Goal: Task Accomplishment & Management: Manage account settings

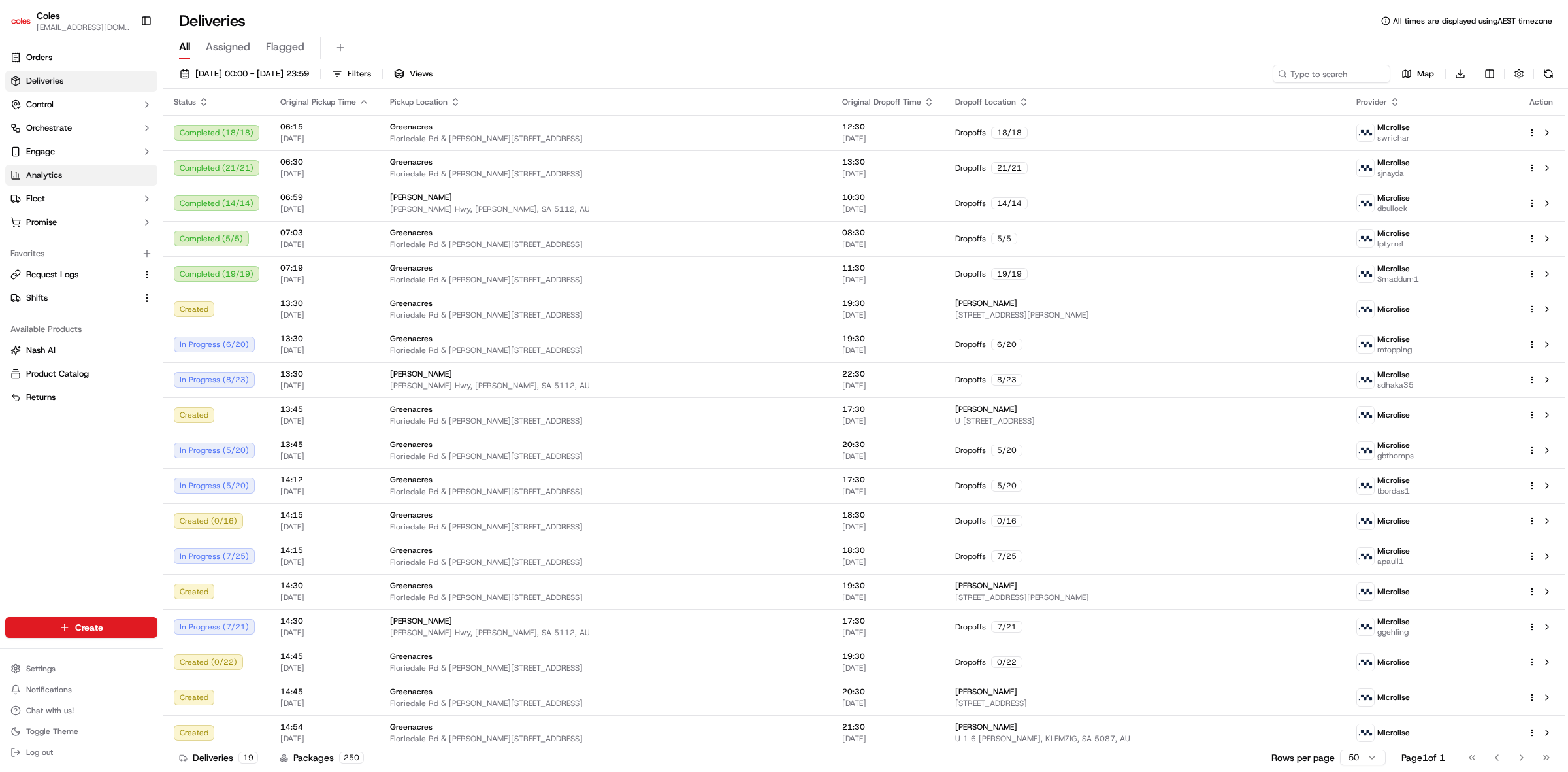
click at [57, 175] on span "Analytics" at bounding box center [43, 175] width 36 height 12
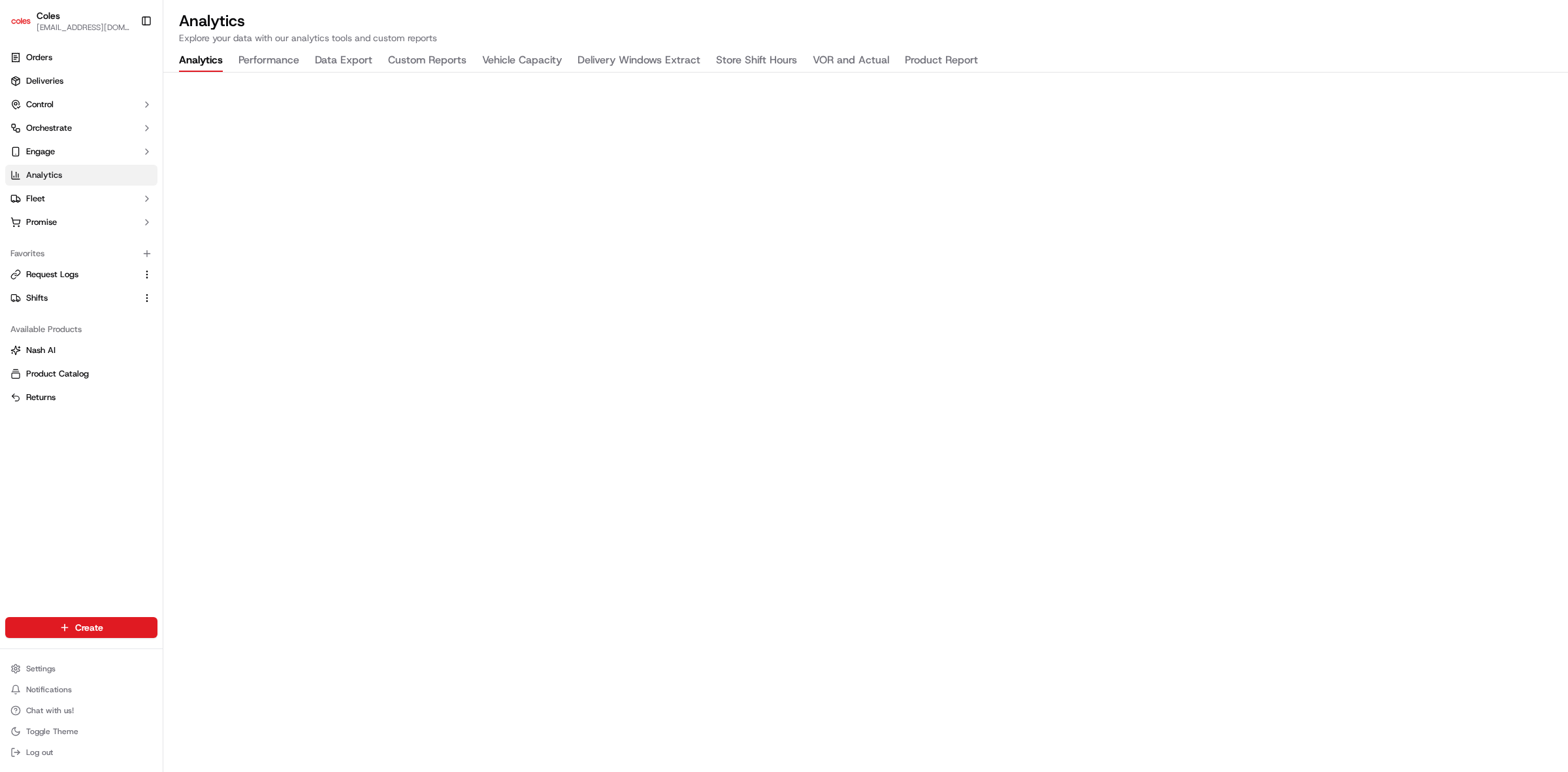
click at [524, 60] on button "Vehicle Capacity" at bounding box center [522, 61] width 80 height 23
drag, startPoint x: 25, startPoint y: 54, endPoint x: 145, endPoint y: 96, distance: 127.1
click at [26, 54] on span "Orders" at bounding box center [39, 57] width 26 height 12
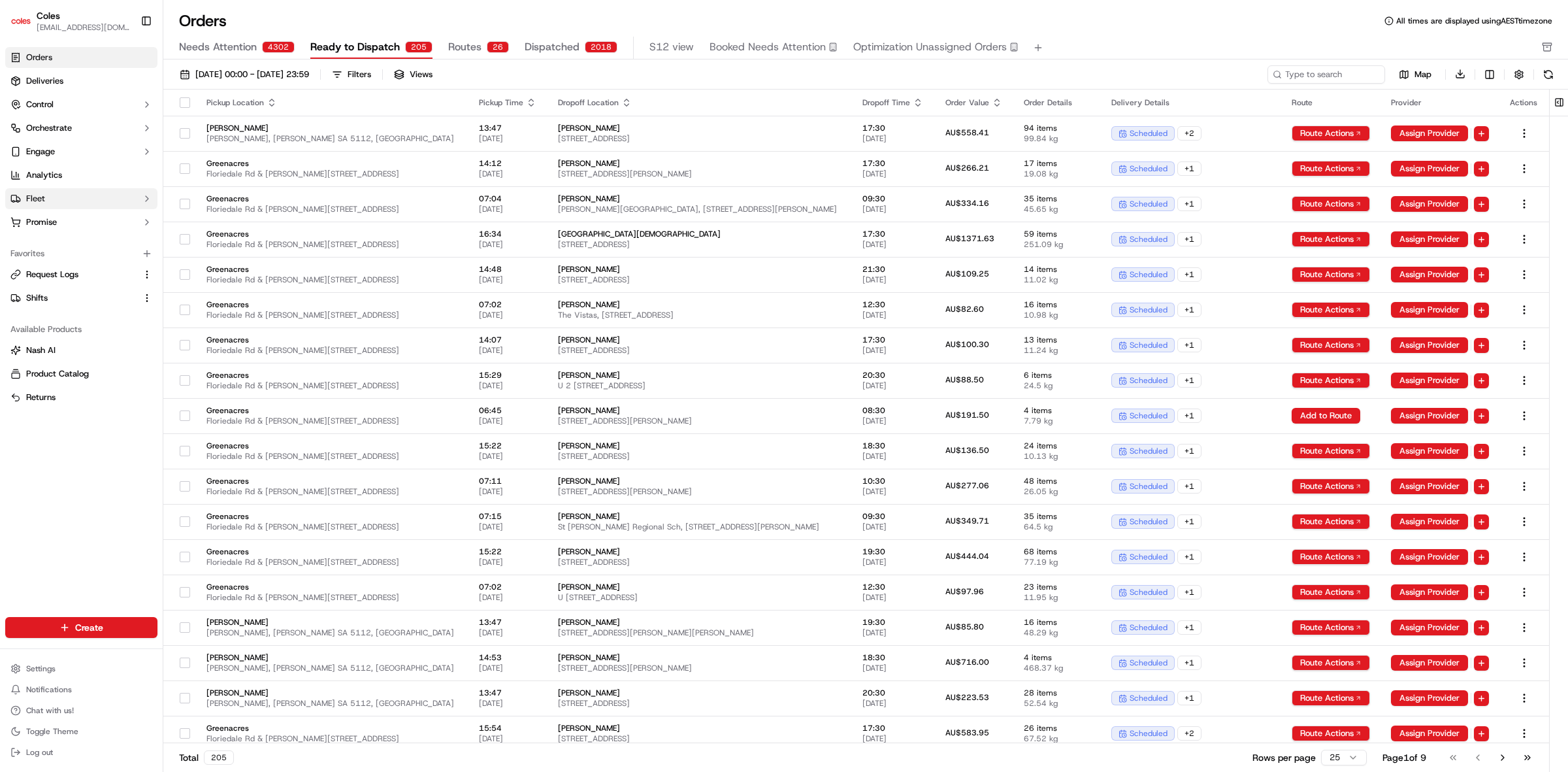
click at [150, 203] on button "Fleet" at bounding box center [80, 199] width 152 height 21
click at [49, 350] on button "Shifts" at bounding box center [80, 339] width 152 height 21
click at [69, 341] on link "Shifts" at bounding box center [73, 339] width 126 height 12
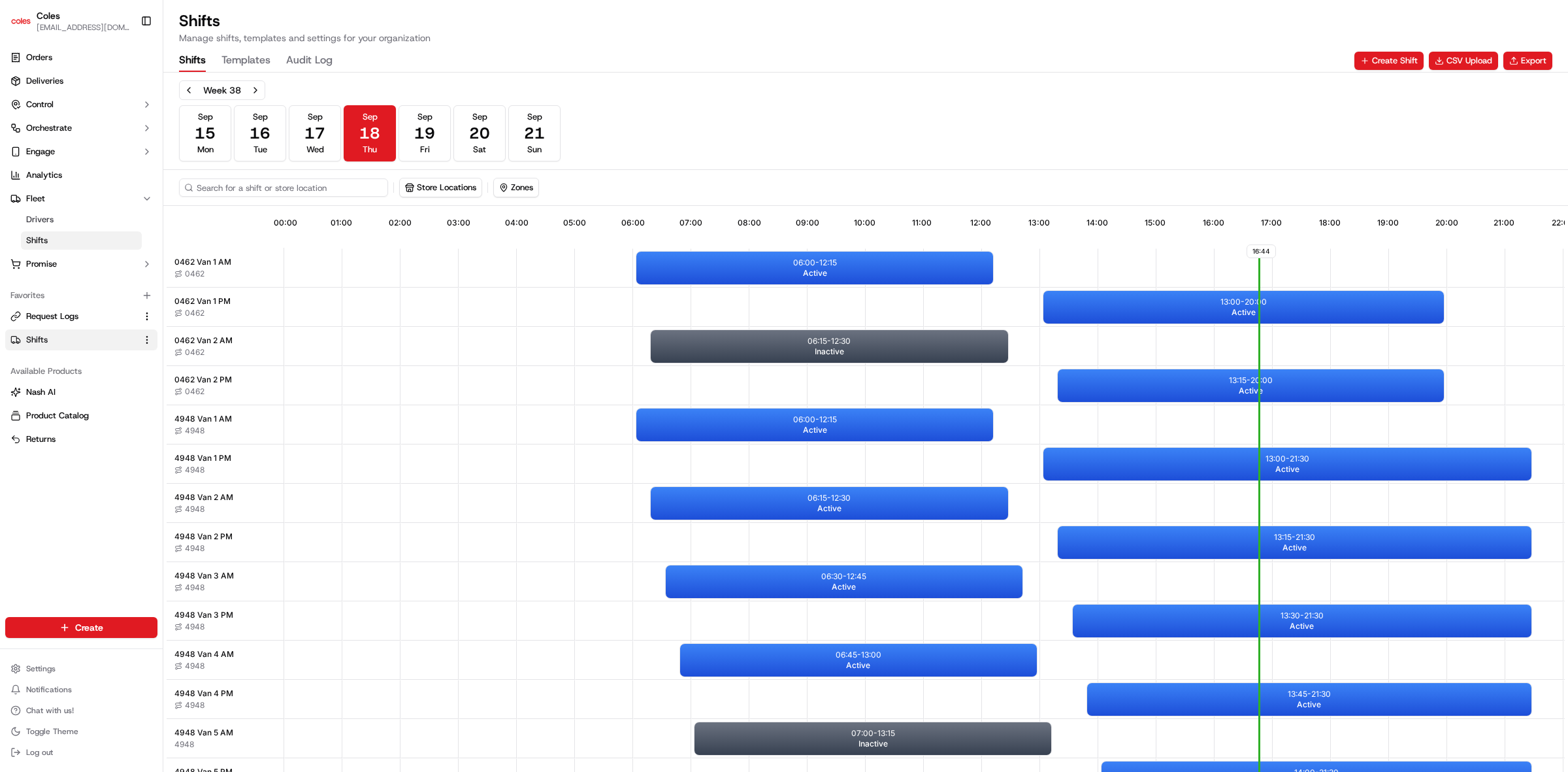
click at [305, 187] on input at bounding box center [284, 187] width 209 height 18
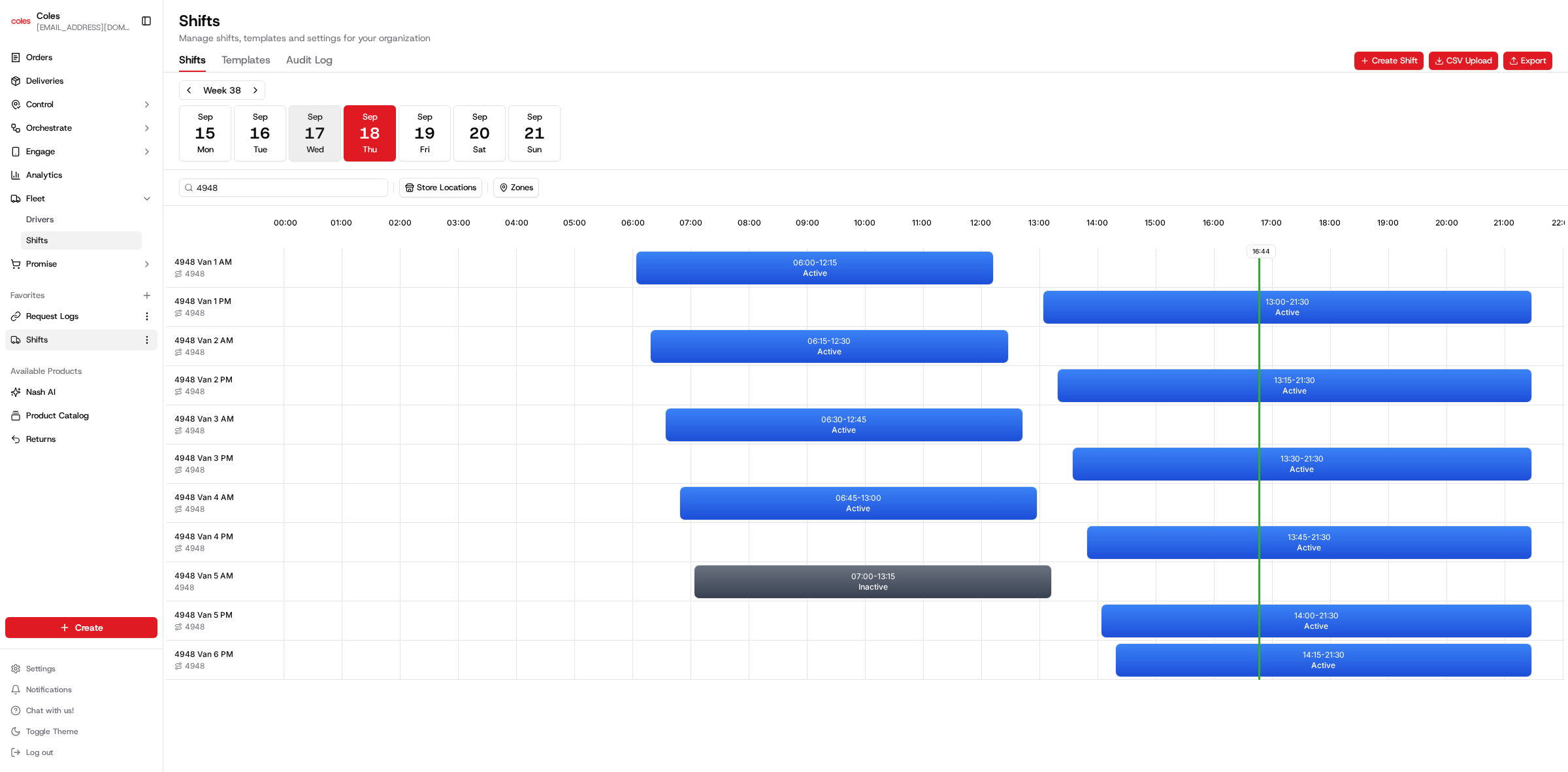
type input "4948"
click at [308, 148] on span "Wed" at bounding box center [315, 150] width 18 height 12
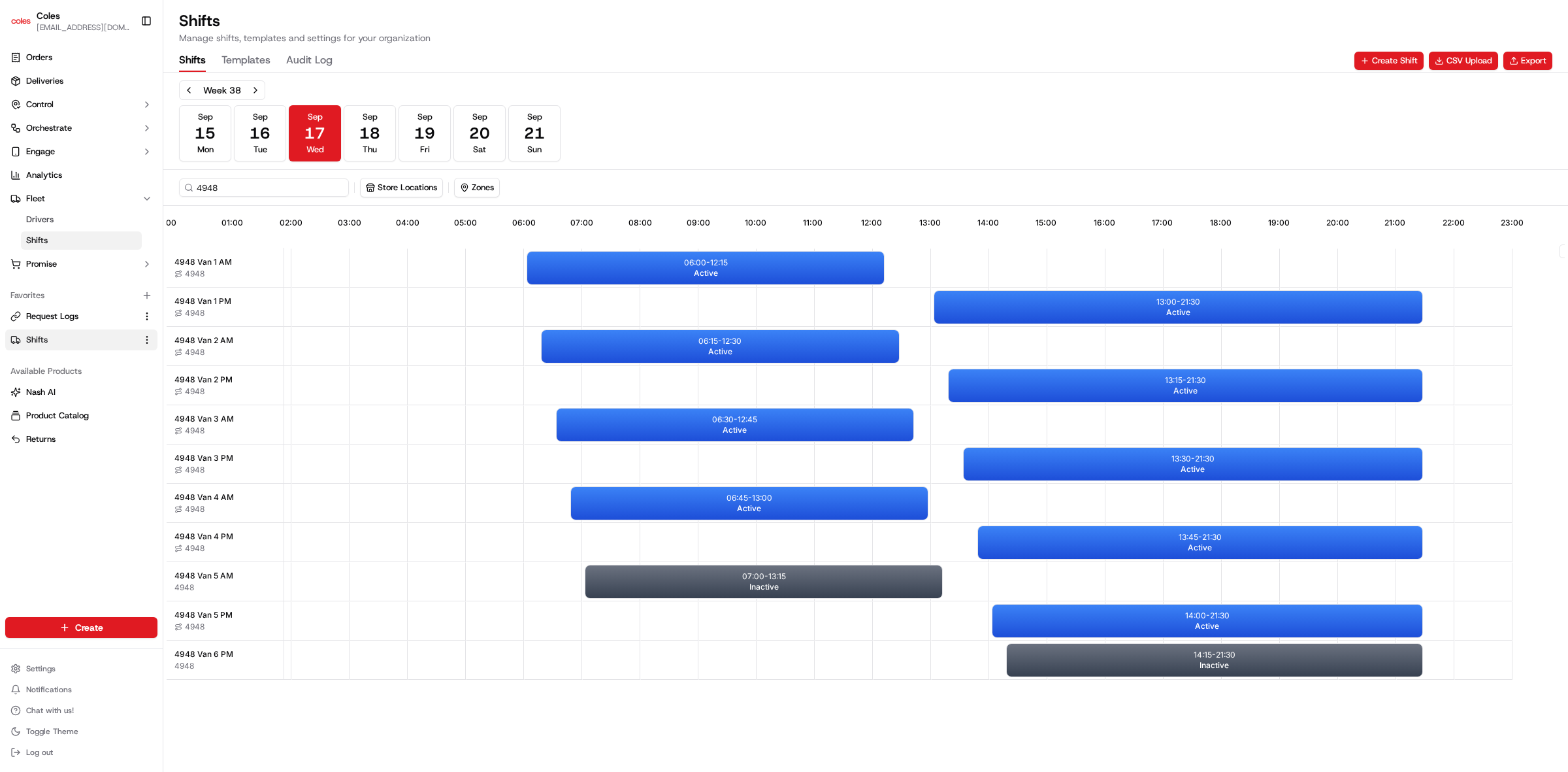
scroll to position [0, 115]
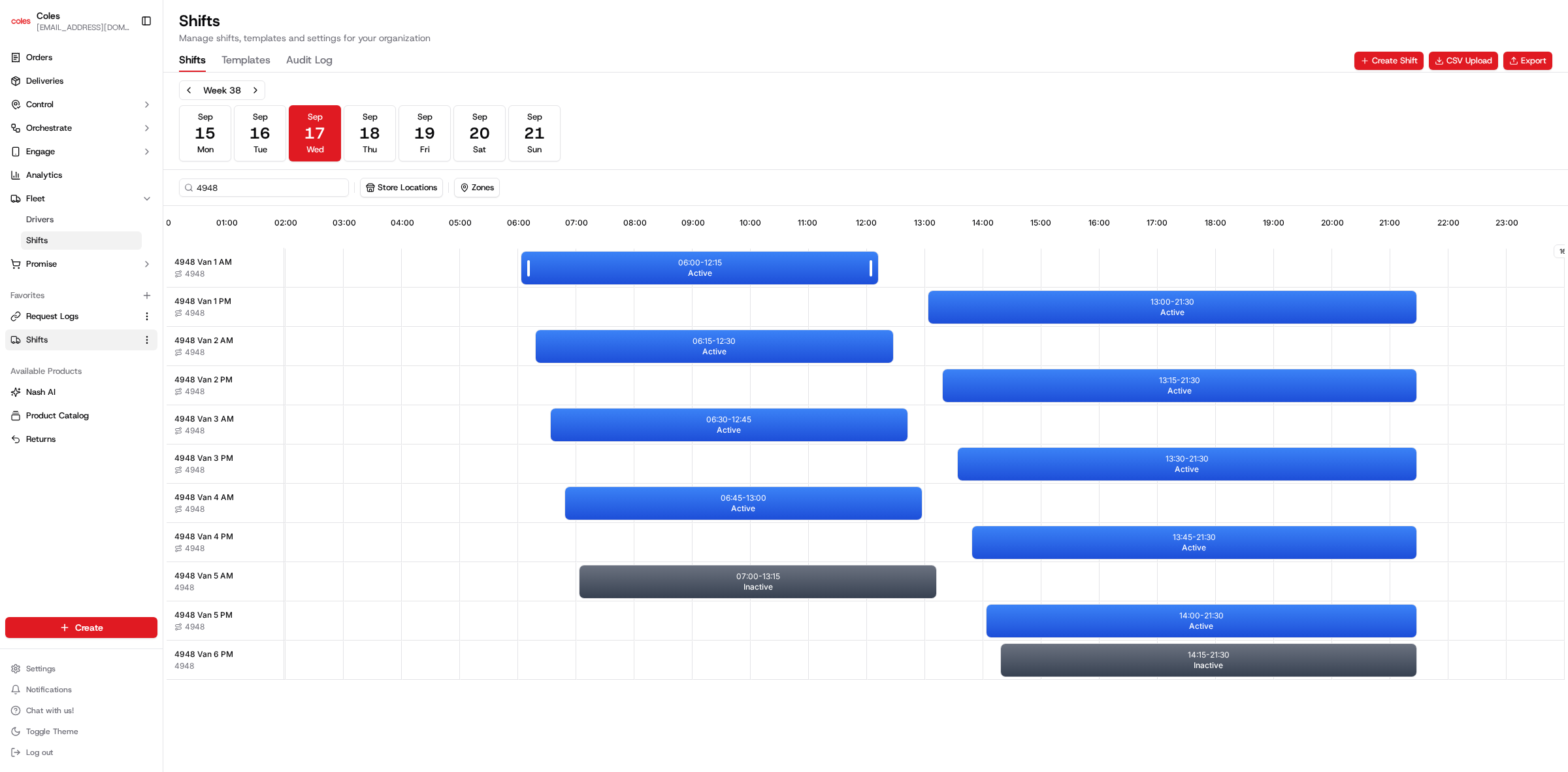
click at [622, 270] on div "06:00 - 12:15 Active" at bounding box center [700, 268] width 357 height 33
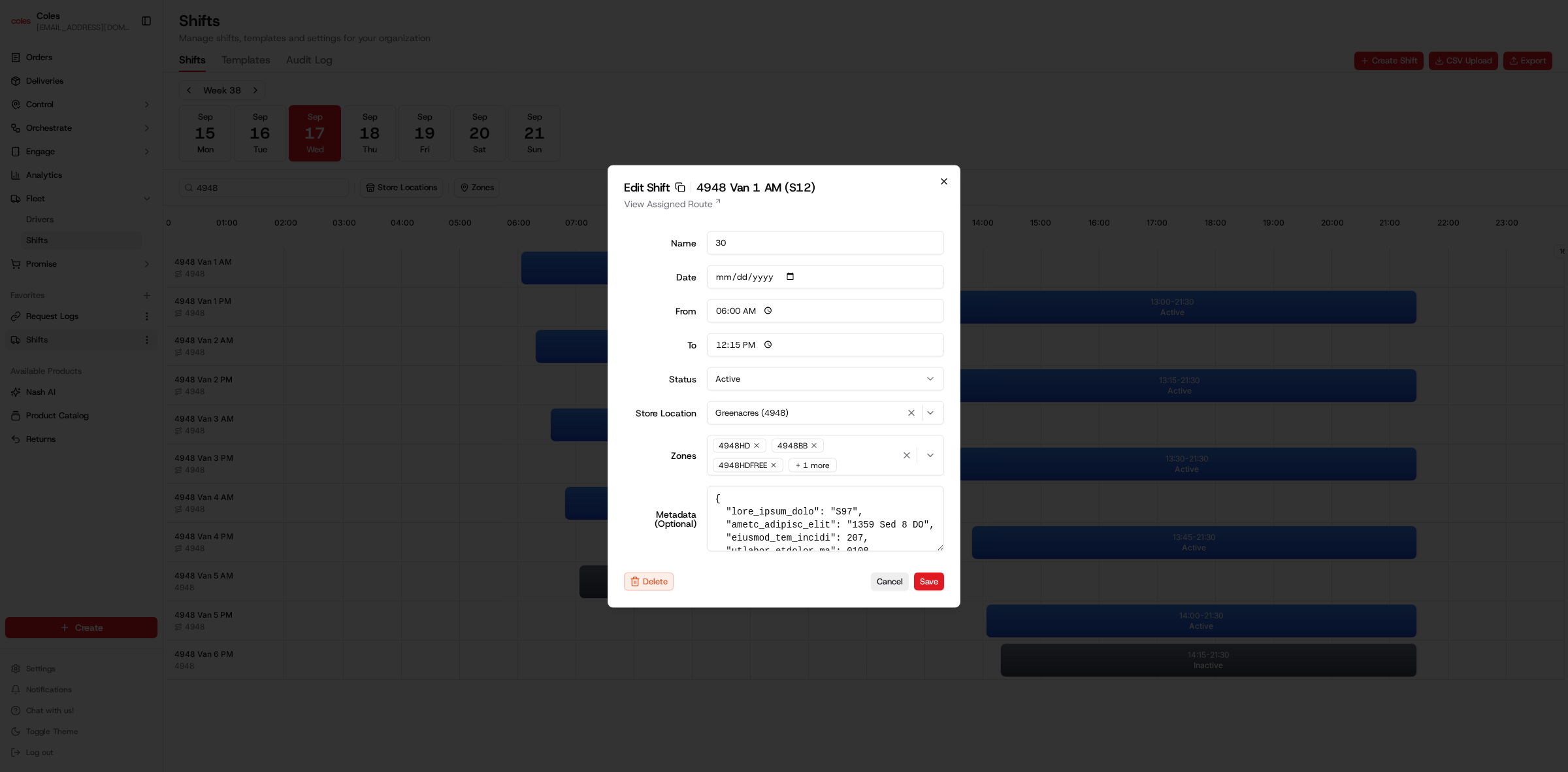
click at [946, 179] on icon "button" at bounding box center [944, 181] width 5 height 5
type input "14:00"
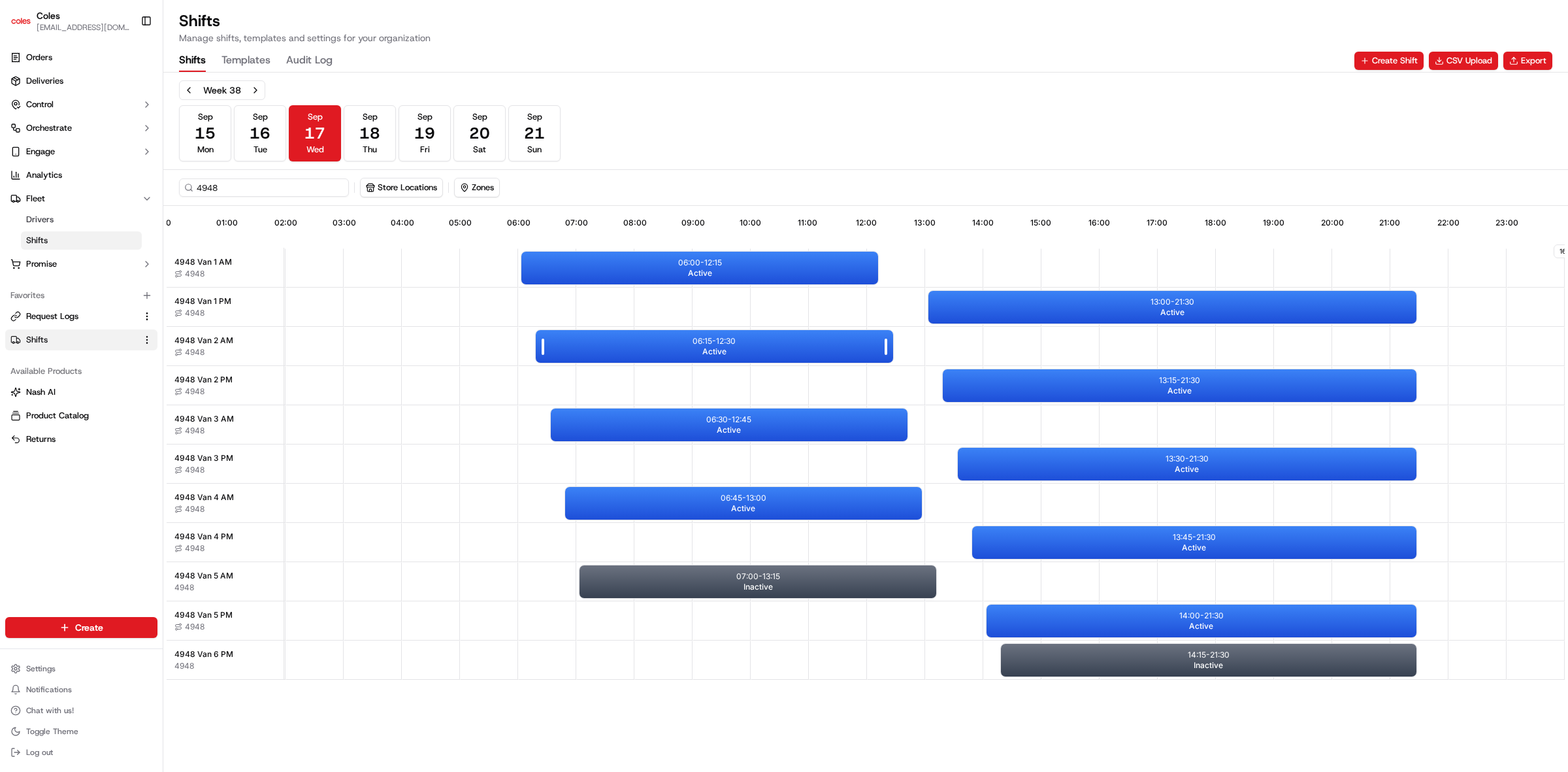
click at [668, 339] on div "06:15 - 12:30 Active" at bounding box center [714, 346] width 357 height 33
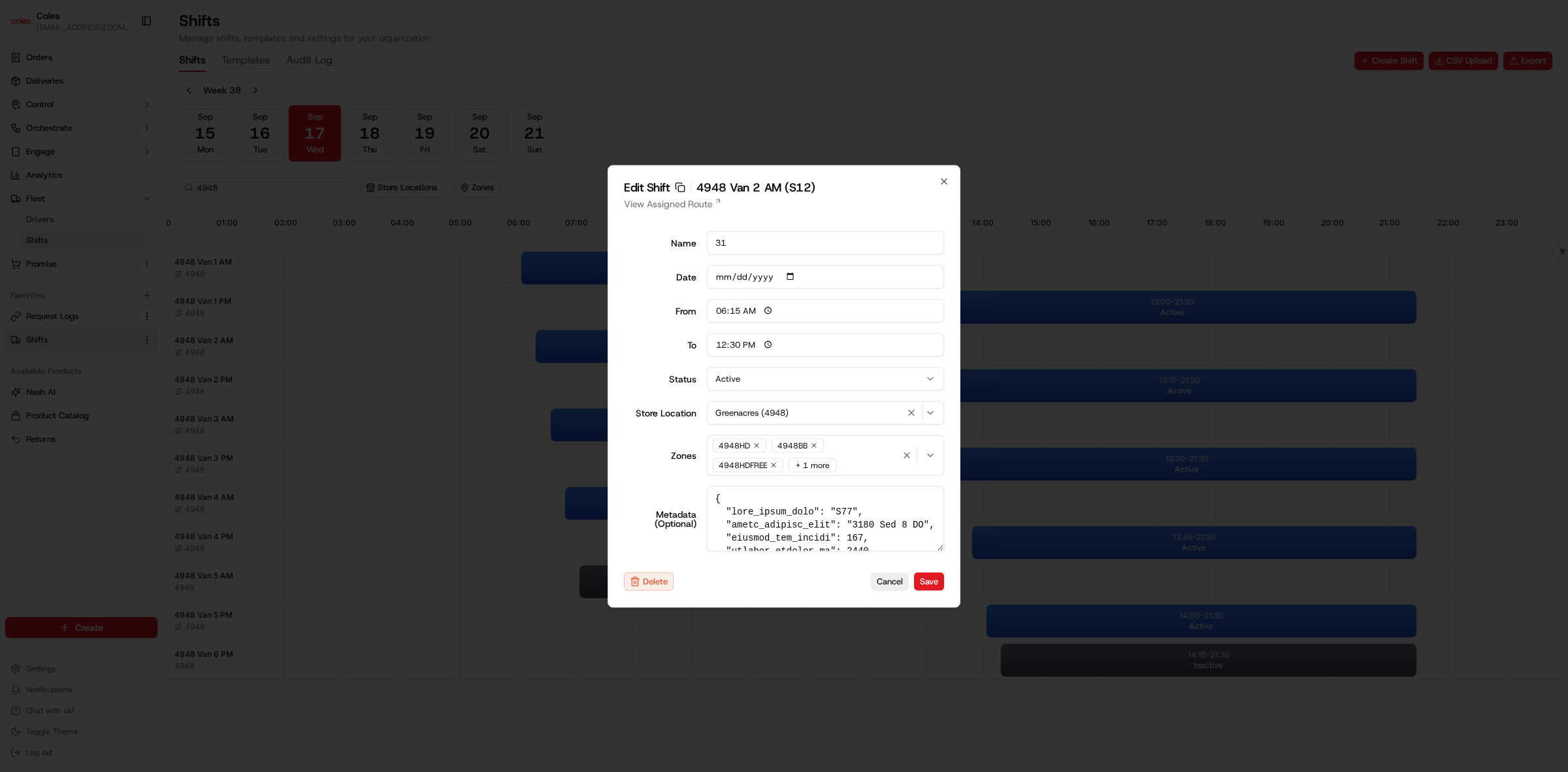
click at [939, 179] on icon "button" at bounding box center [944, 181] width 10 height 10
type input "06:00"
type input "14:00"
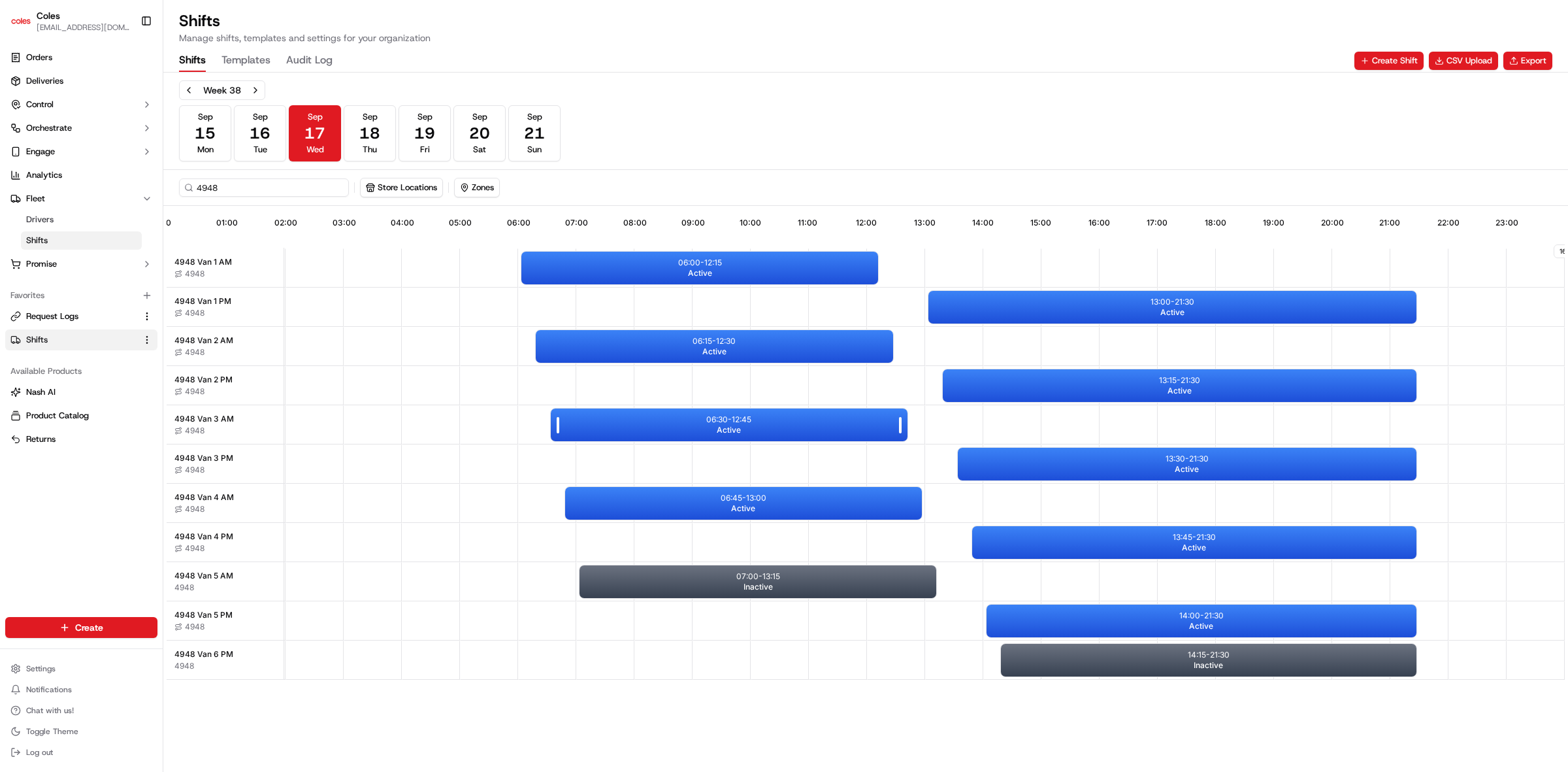
click at [766, 426] on div "06:30 - 12:45 Active" at bounding box center [729, 425] width 357 height 33
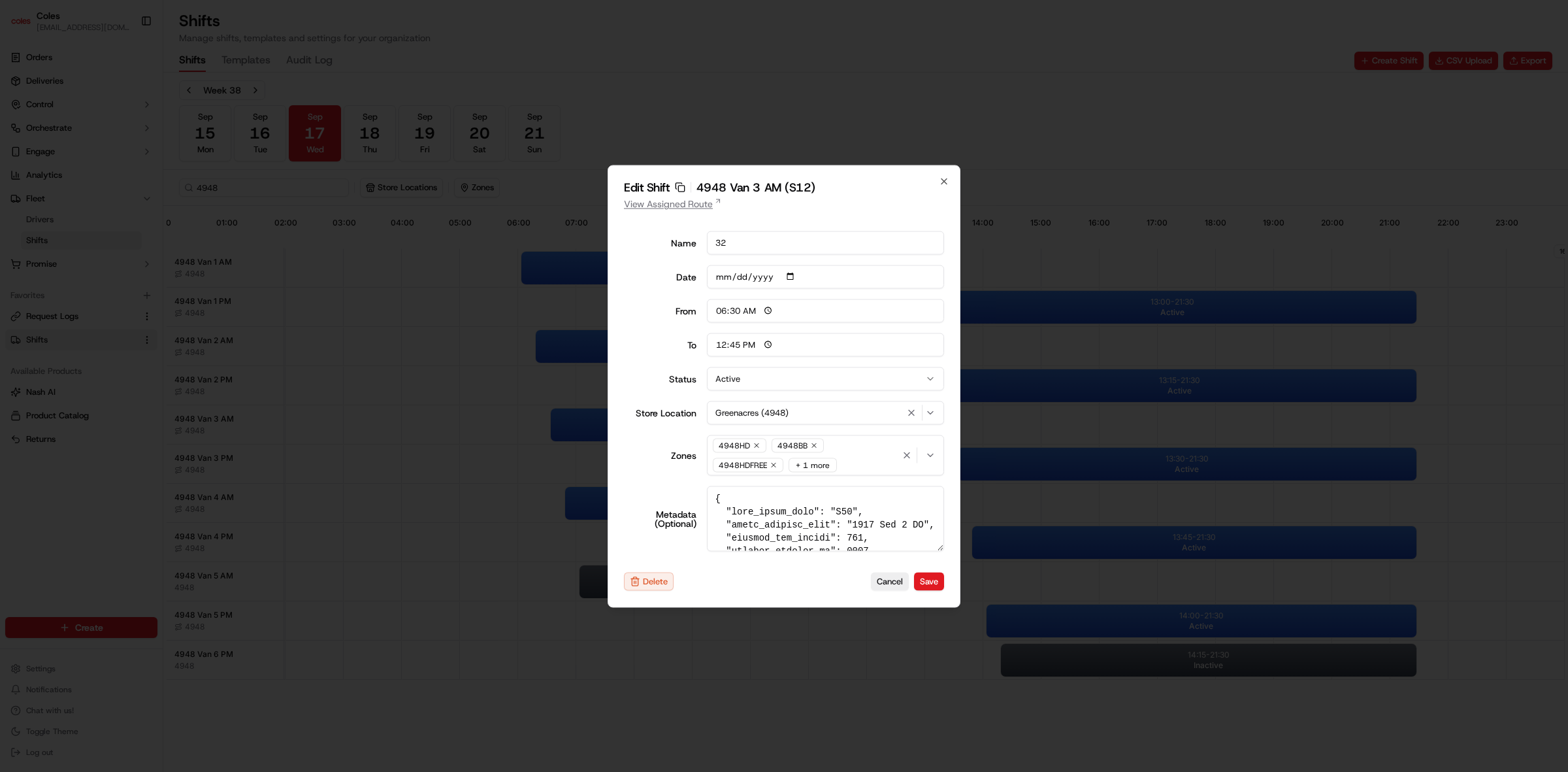
click at [658, 203] on link "View Assigned Route" at bounding box center [784, 203] width 320 height 13
